Goal: Entertainment & Leisure: Consume media (video, audio)

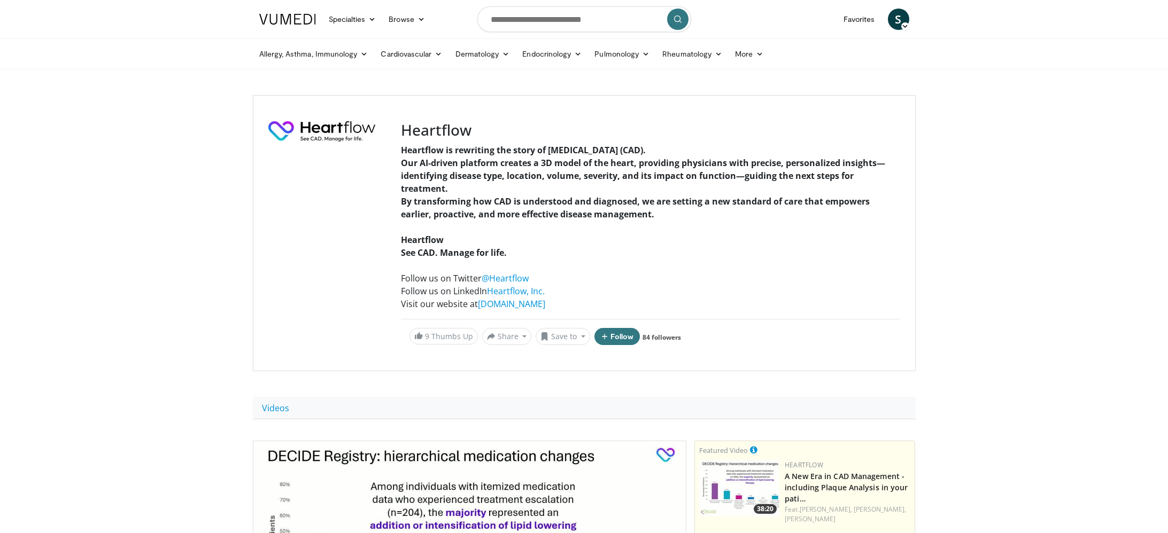
scroll to position [291, 0]
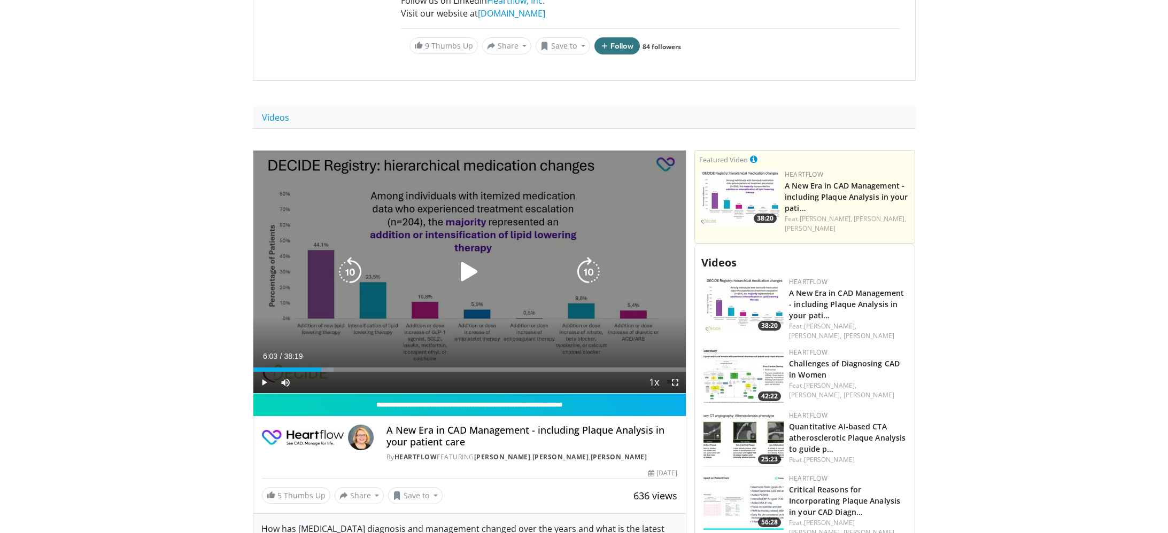
click at [465, 271] on icon "Video Player" at bounding box center [469, 272] width 30 height 30
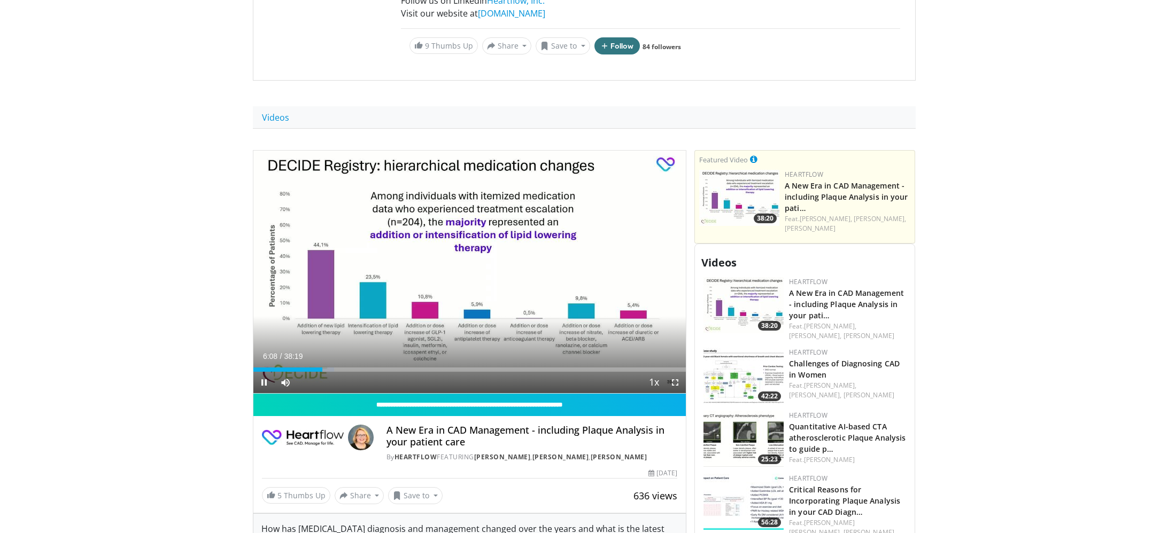
drag, startPoint x: 323, startPoint y: 372, endPoint x: 353, endPoint y: 373, distance: 29.9
click at [353, 373] on video-js "**********" at bounding box center [469, 273] width 433 height 244
drag, startPoint x: 321, startPoint y: 375, endPoint x: 331, endPoint y: 375, distance: 10.7
click at [331, 375] on div "Current Time 6:11 / Duration 38:19 Pause Skip Backward Skip Forward Mute 0% Loa…" at bounding box center [469, 382] width 433 height 21
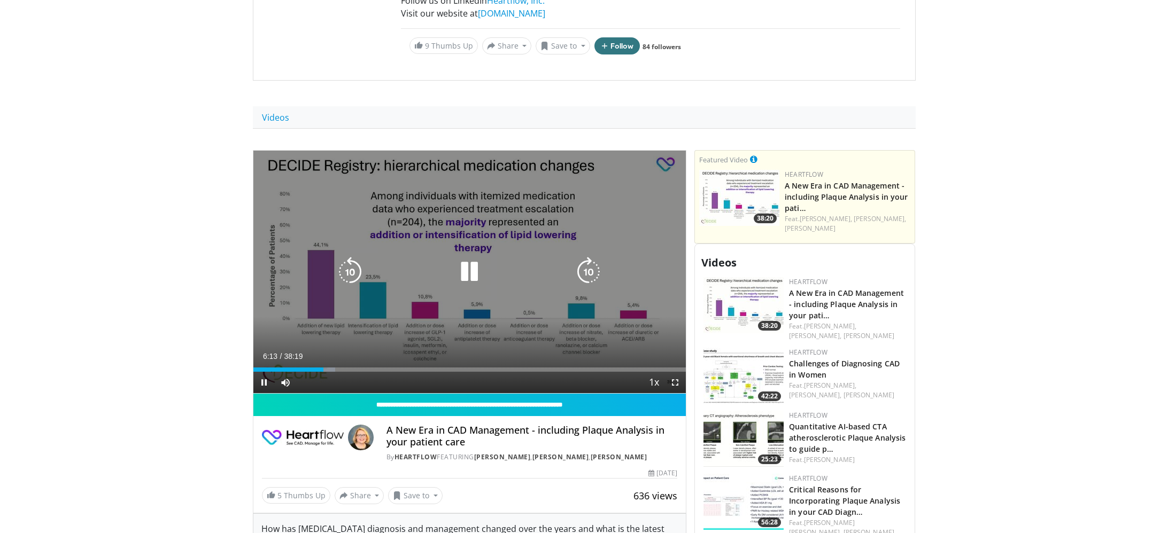
click at [586, 275] on icon "Video Player" at bounding box center [588, 272] width 30 height 30
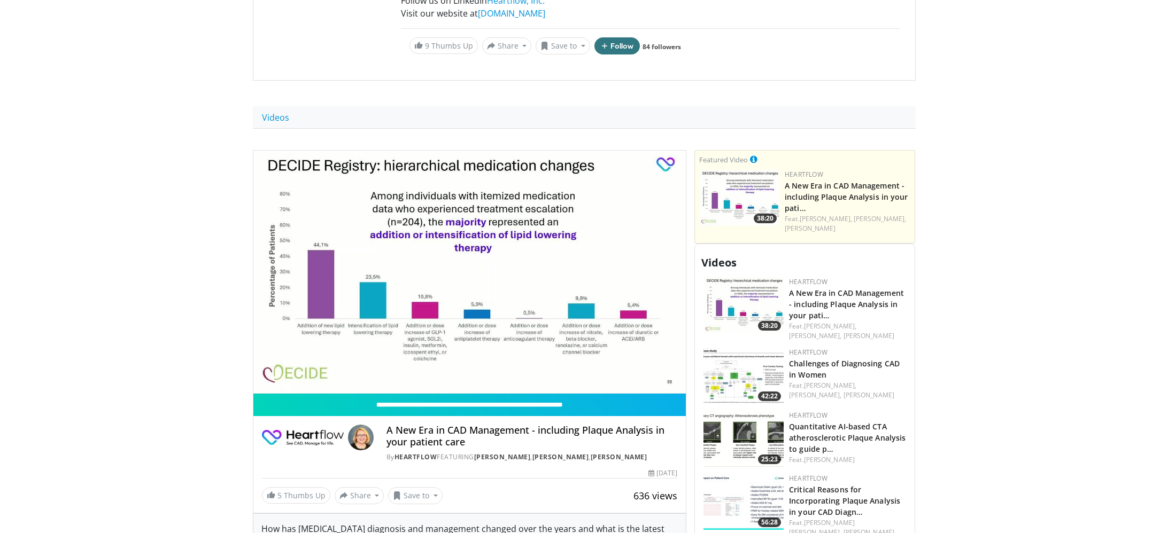
click at [581, 269] on div "10 seconds Tap to unmute" at bounding box center [469, 272] width 433 height 243
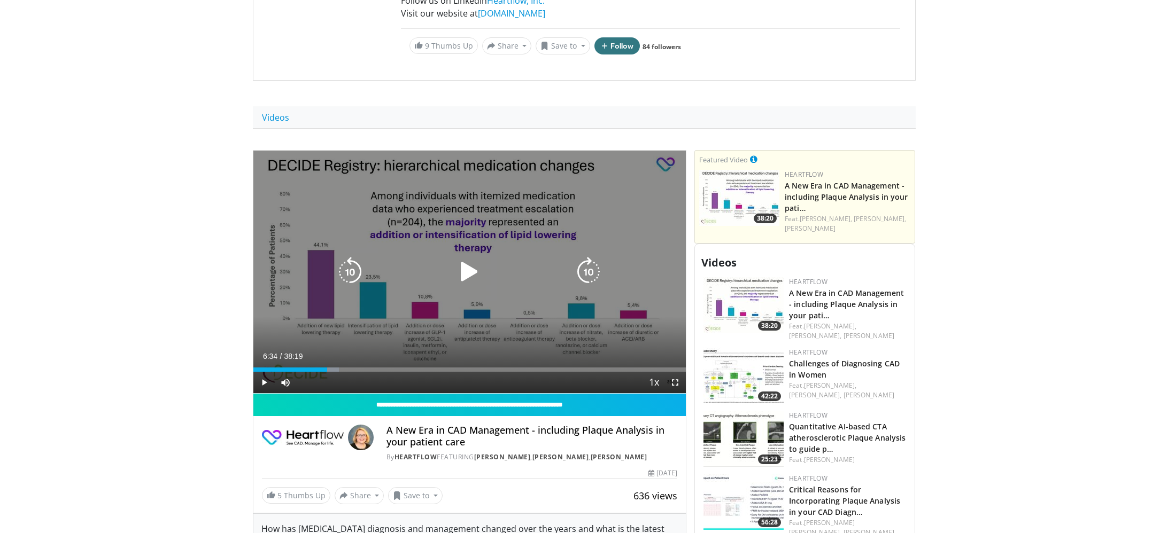
click at [595, 274] on icon "Video Player" at bounding box center [588, 272] width 30 height 30
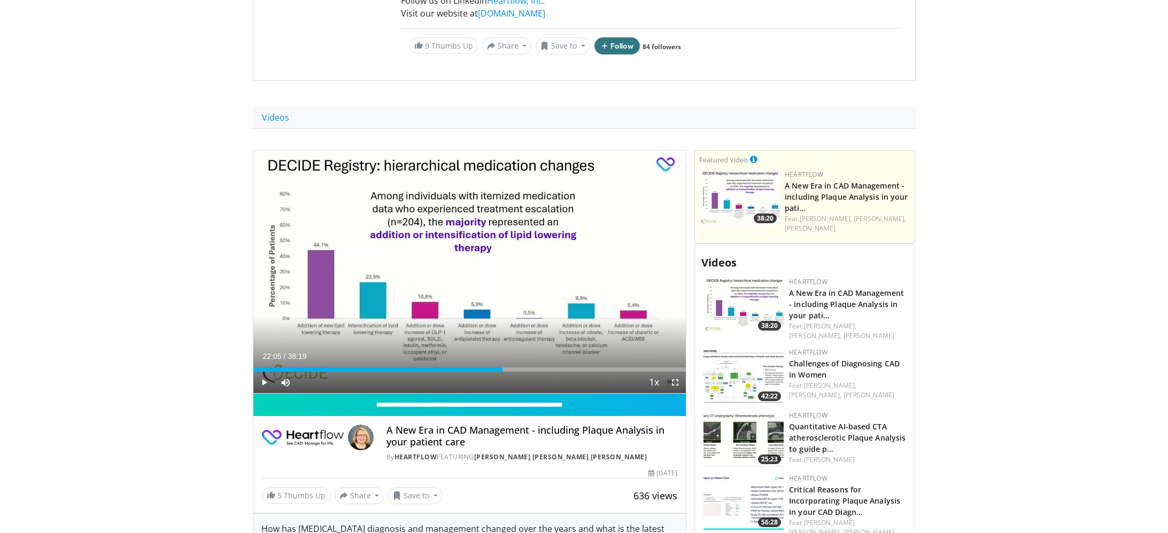
drag, startPoint x: 331, startPoint y: 370, endPoint x: 502, endPoint y: 378, distance: 171.7
click at [502, 378] on div "Current Time 22:05 / Duration 38:19 Play Skip Backward Skip Forward Mute 0% Loa…" at bounding box center [469, 382] width 433 height 21
drag, startPoint x: 503, startPoint y: 376, endPoint x: 528, endPoint y: 374, distance: 24.6
click at [528, 374] on div "Current Time 22:05 / Duration 38:19 Play Skip Backward Skip Forward Mute 0% Loa…" at bounding box center [469, 382] width 433 height 21
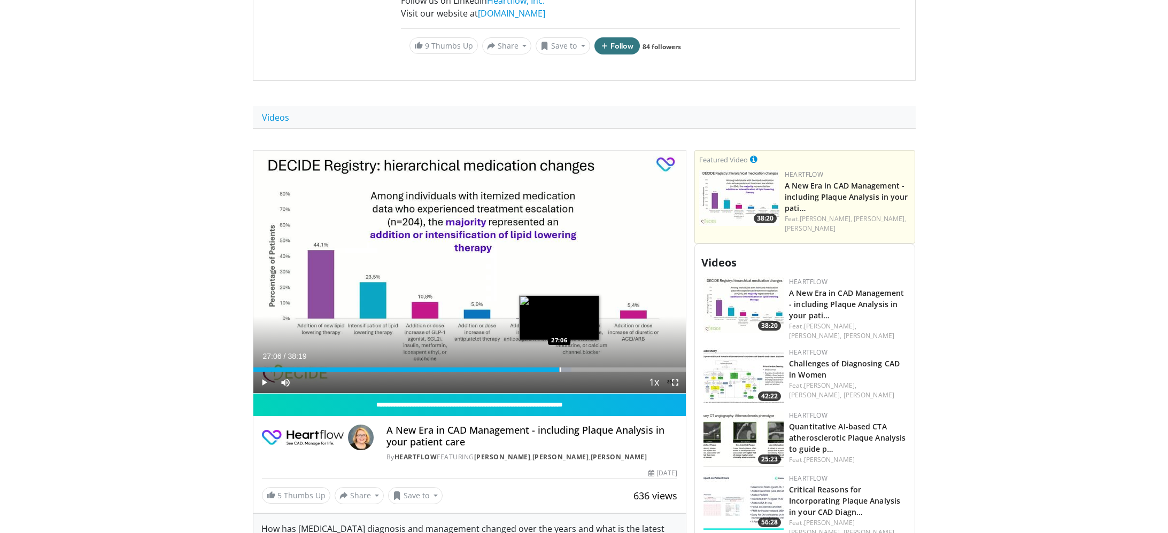
drag, startPoint x: 503, startPoint y: 371, endPoint x: 559, endPoint y: 371, distance: 56.1
click at [559, 371] on div "Progress Bar" at bounding box center [559, 370] width 1 height 4
click at [265, 382] on span "Video Player" at bounding box center [263, 382] width 21 height 21
click at [673, 383] on span "Video Player" at bounding box center [674, 382] width 21 height 21
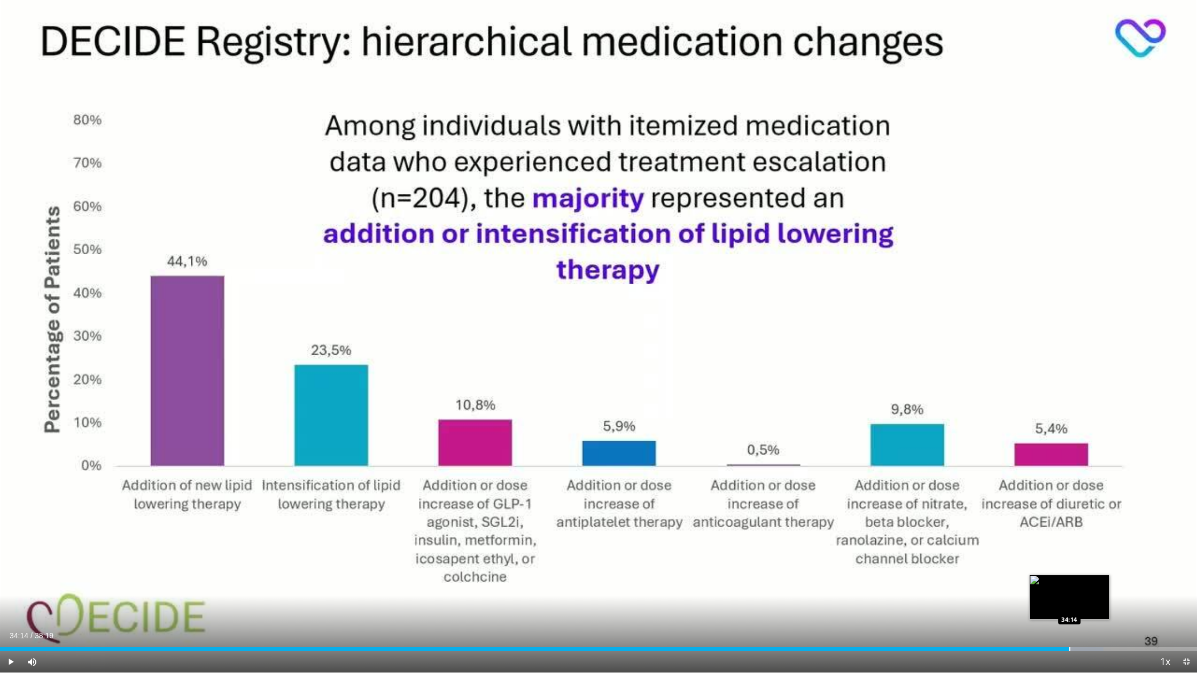
drag, startPoint x: 1008, startPoint y: 649, endPoint x: 1069, endPoint y: 650, distance: 61.5
click at [1069, 533] on div "34:14" at bounding box center [534, 649] width 1069 height 4
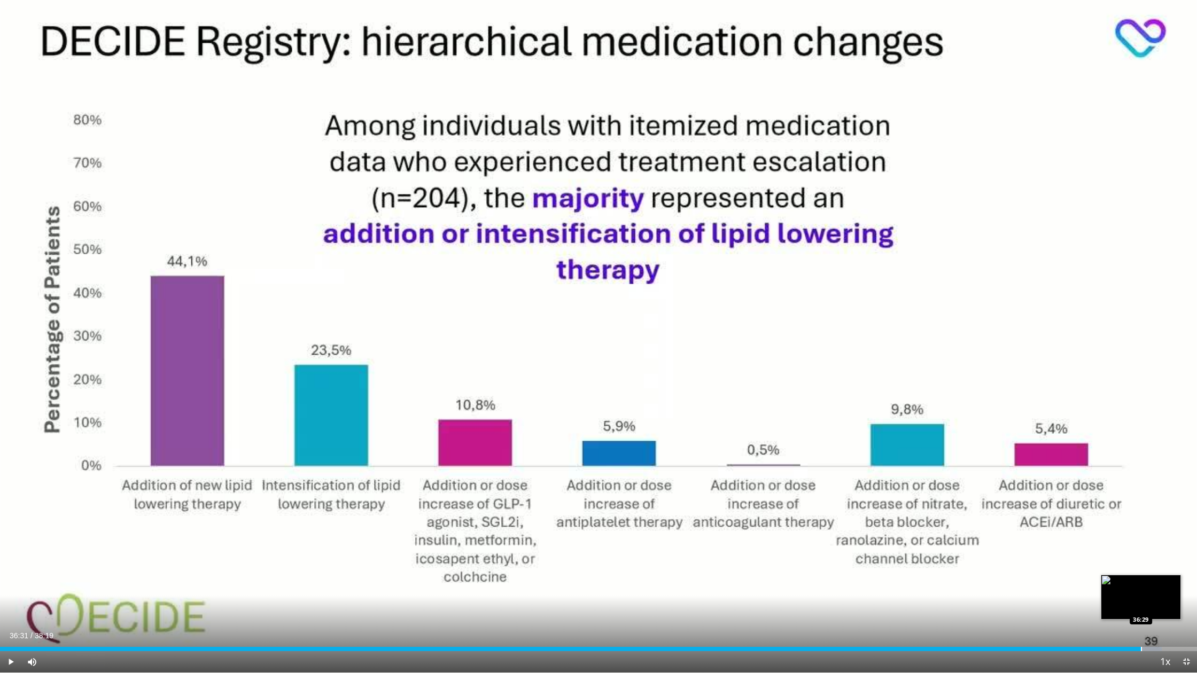
drag, startPoint x: 1125, startPoint y: 649, endPoint x: 1141, endPoint y: 649, distance: 16.0
click at [1141, 533] on div "36:31" at bounding box center [570, 649] width 1141 height 4
drag, startPoint x: 1153, startPoint y: 650, endPoint x: 1163, endPoint y: 648, distance: 10.3
click at [1163, 533] on div "Loaded : 99.64% 37:13 37:13" at bounding box center [598, 649] width 1197 height 4
click at [1167, 533] on span "Video Player" at bounding box center [1186, 661] width 21 height 21
